Goal: Connect with others: Connect with others

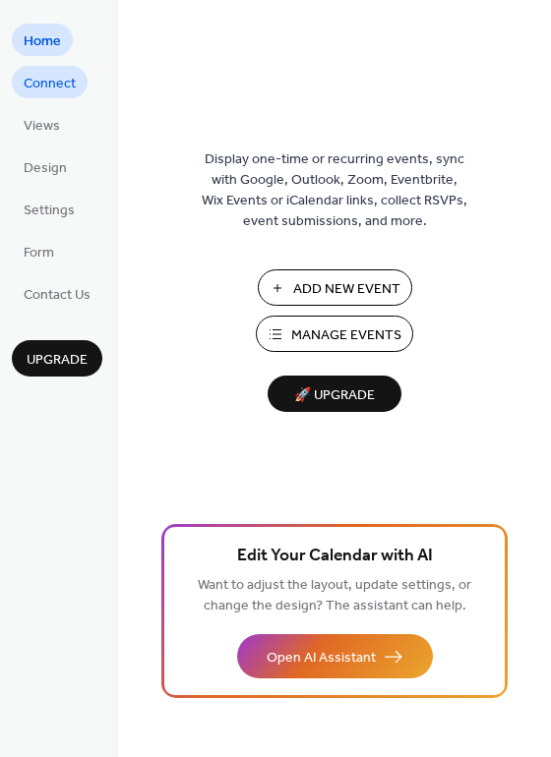
click at [53, 81] on span "Connect" at bounding box center [50, 84] width 52 height 21
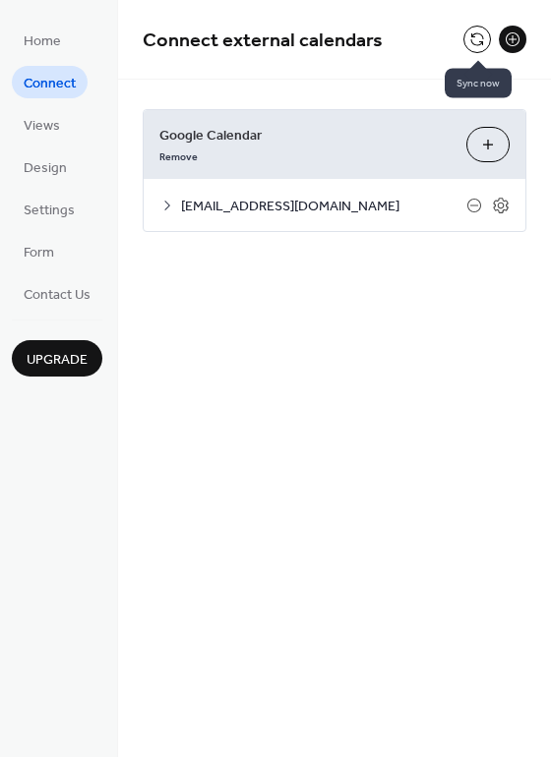
click at [476, 33] on button at bounding box center [477, 40] width 28 height 28
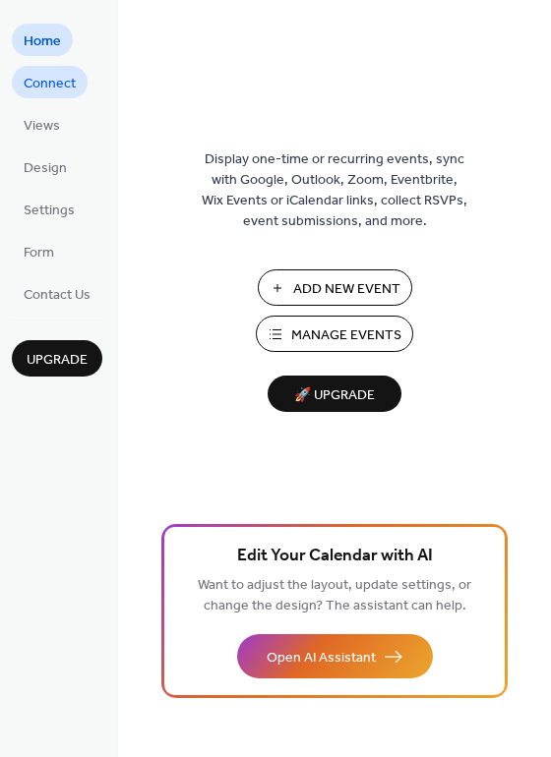
click at [23, 72] on link "Connect" at bounding box center [50, 82] width 76 height 32
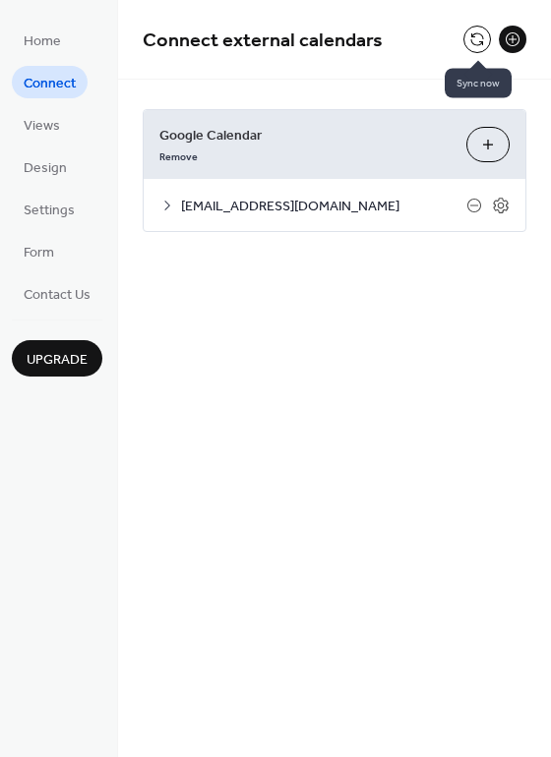
click at [472, 45] on button at bounding box center [477, 40] width 28 height 28
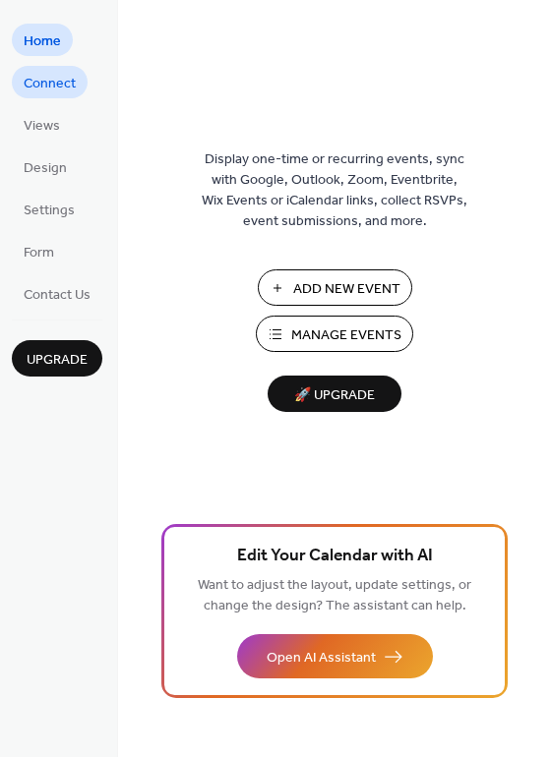
click at [63, 83] on span "Connect" at bounding box center [50, 84] width 52 height 21
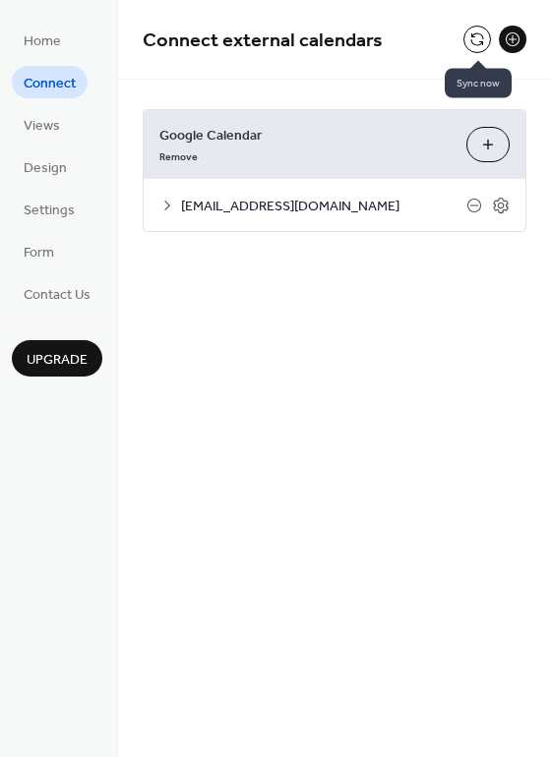
click at [472, 42] on button at bounding box center [477, 40] width 28 height 28
